Goal: Check status: Check status

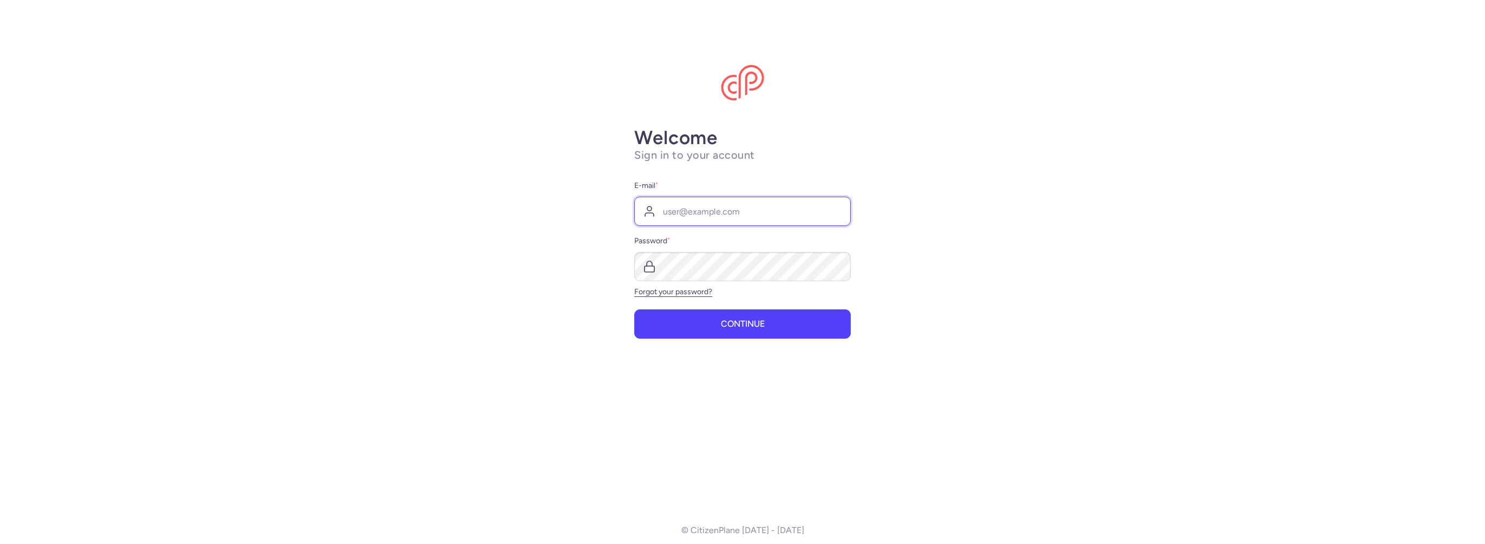
click at [777, 212] on input "E-mail *" at bounding box center [742, 211] width 217 height 29
click at [736, 217] on input "E-mail *" at bounding box center [742, 211] width 217 height 29
type input "[EMAIL_ADDRESS][DOMAIN_NAME]"
click at [734, 318] on span "Continue" at bounding box center [743, 323] width 44 height 10
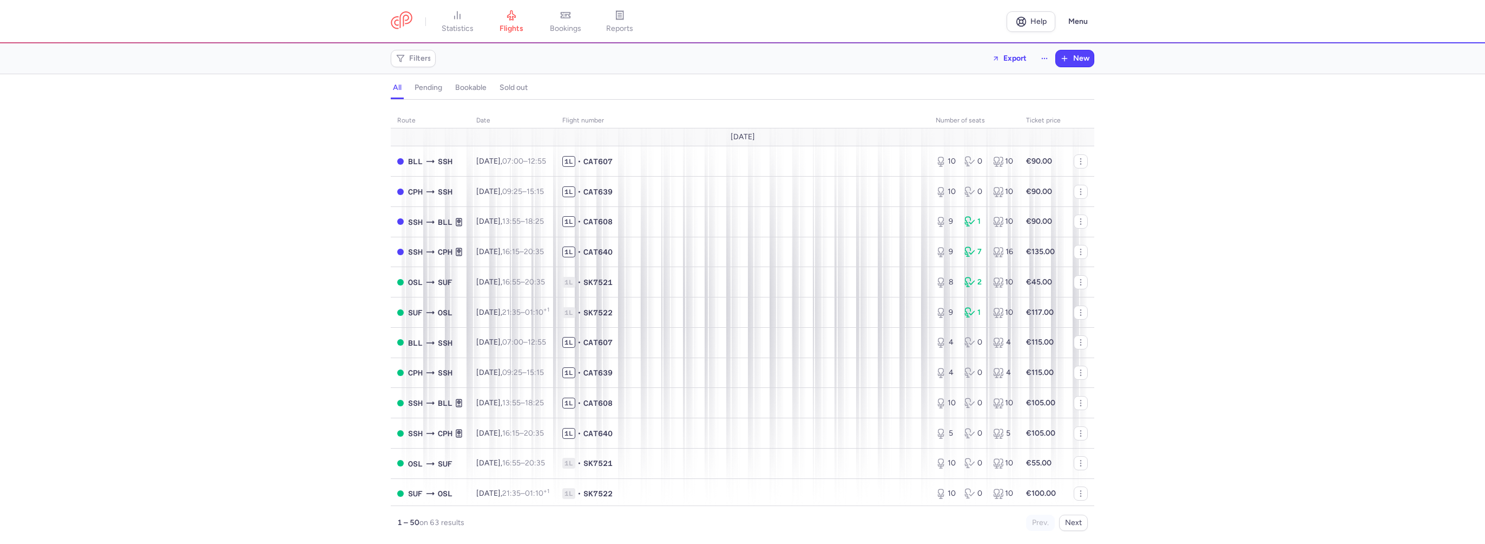
drag, startPoint x: 572, startPoint y: 31, endPoint x: 1229, endPoint y: 267, distance: 697.6
click at [572, 31] on span "bookings" at bounding box center [565, 29] width 31 height 10
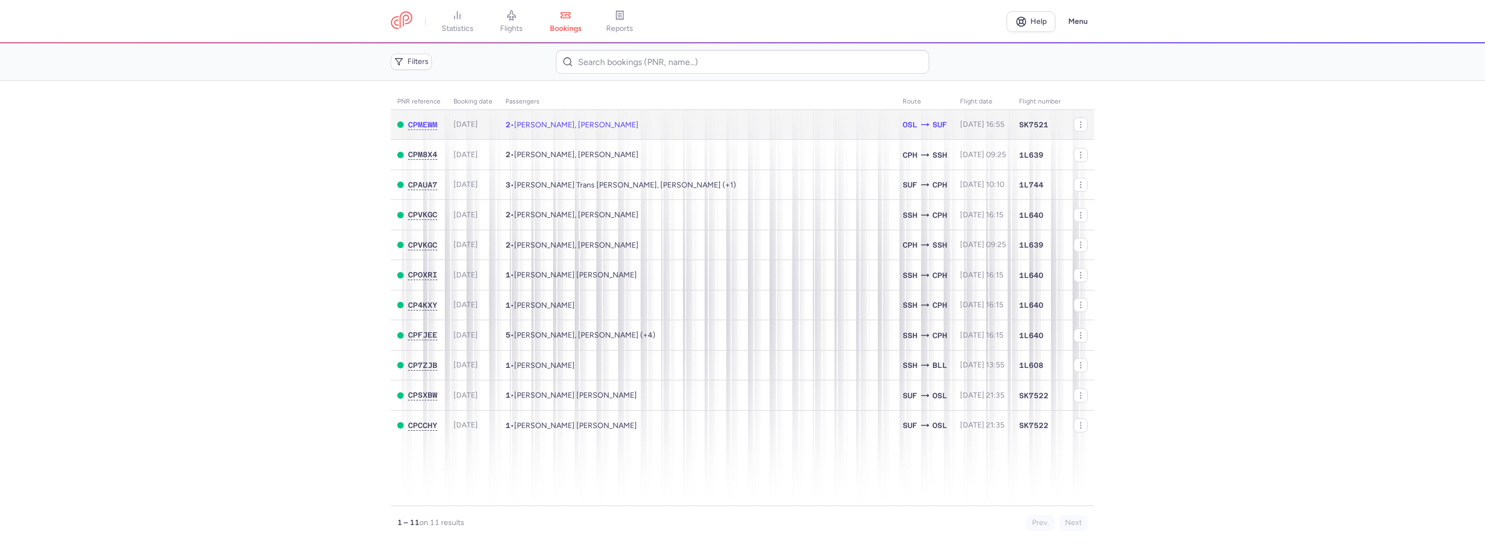
click at [862, 125] on td "2 • [PERSON_NAME], [PERSON_NAME]" at bounding box center [697, 125] width 397 height 30
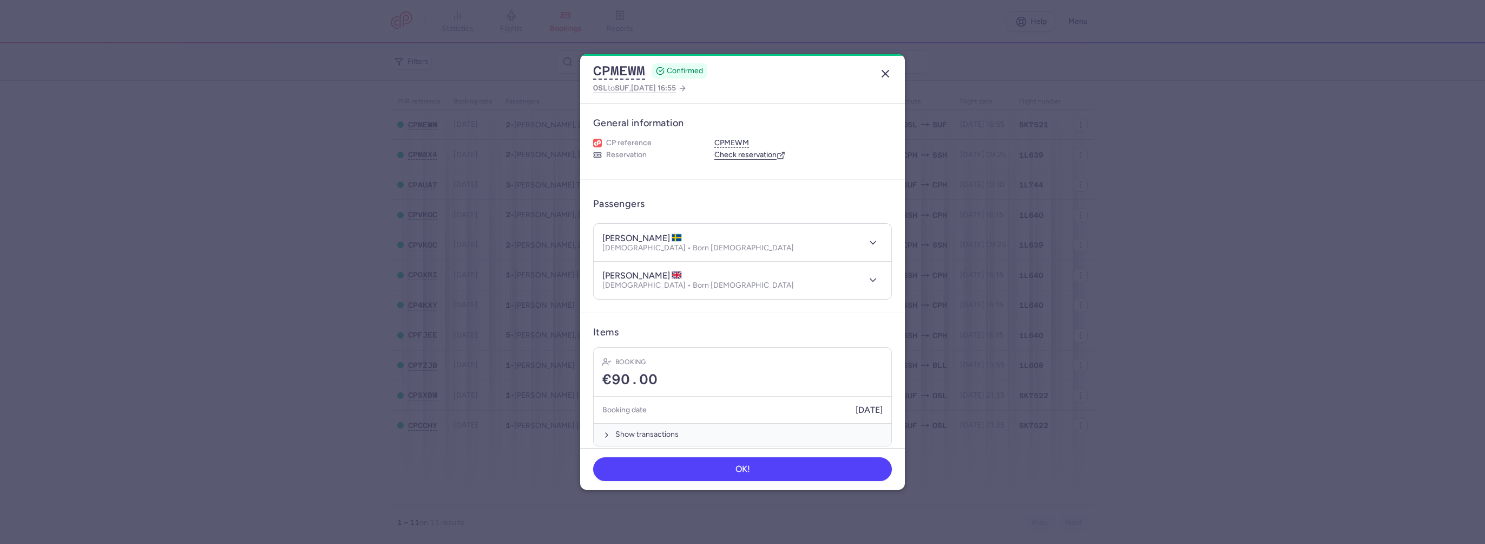
click at [886, 78] on icon "button" at bounding box center [885, 73] width 13 height 13
